Goal: Complete application form: Complete application form

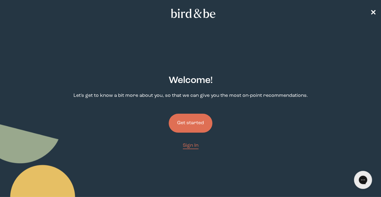
click at [189, 114] on button "Get started" at bounding box center [191, 123] width 44 height 19
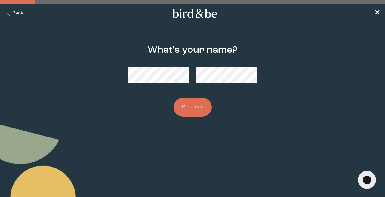
click at [188, 115] on button "Continue" at bounding box center [193, 107] width 38 height 19
